Goal: Find specific fact: Find specific fact

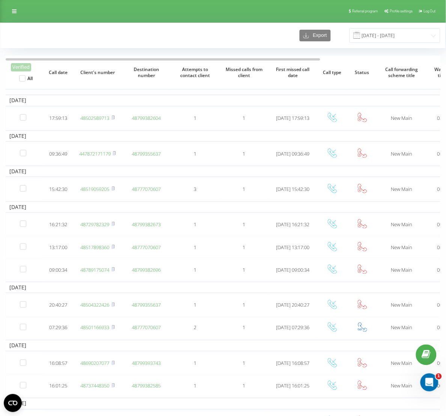
click at [121, 21] on div "Referral program Profile settings Log Out" at bounding box center [223, 11] width 446 height 23
click at [16, 14] on icon at bounding box center [14, 11] width 5 height 5
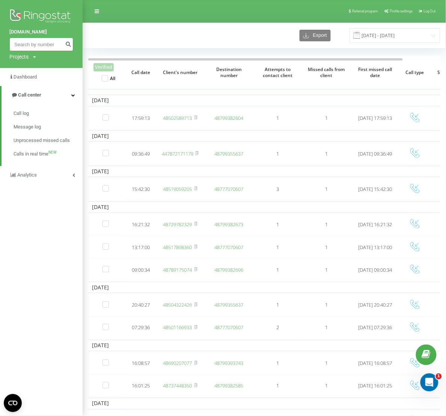
click at [48, 41] on input at bounding box center [41, 45] width 64 height 14
paste input "501718961"
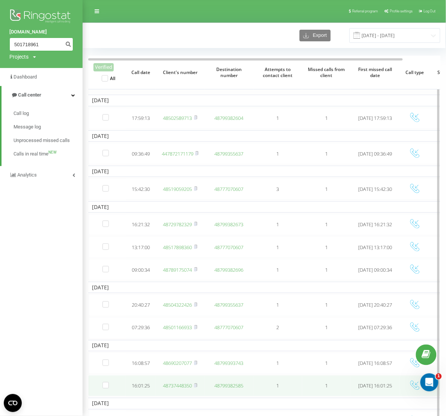
type input "501718961"
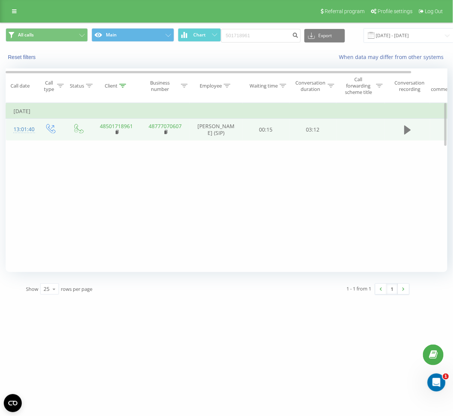
click at [407, 132] on icon at bounding box center [407, 129] width 7 height 9
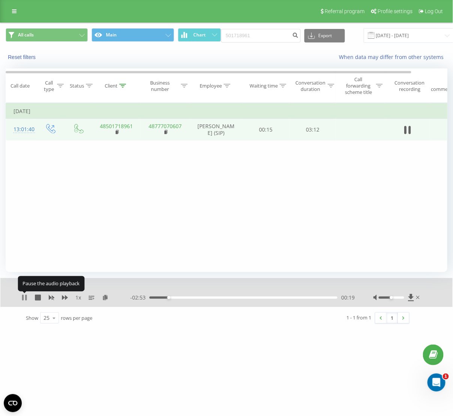
click at [24, 298] on icon at bounding box center [24, 297] width 6 height 6
click at [24, 298] on icon at bounding box center [24, 297] width 5 height 6
click at [321, 298] on div "00:23" at bounding box center [243, 297] width 188 height 2
